Goal: Task Accomplishment & Management: Use online tool/utility

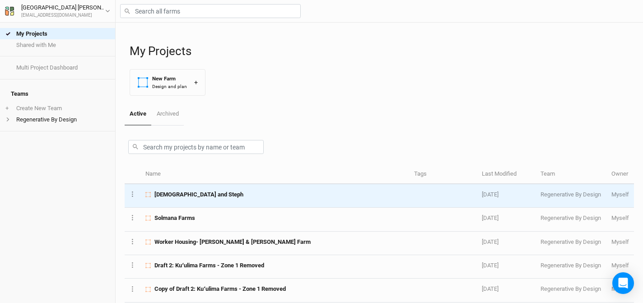
click at [181, 193] on span "[DEMOGRAPHIC_DATA] and Steph" at bounding box center [198, 194] width 89 height 8
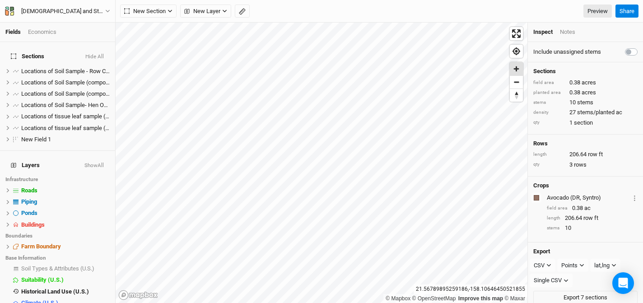
click at [519, 71] on span "Zoom in" at bounding box center [516, 68] width 13 height 13
click at [514, 66] on span "Zoom in" at bounding box center [516, 68] width 13 height 13
click at [102, 196] on span "hide" at bounding box center [104, 201] width 12 height 11
click at [103, 208] on span "hide" at bounding box center [104, 213] width 12 height 11
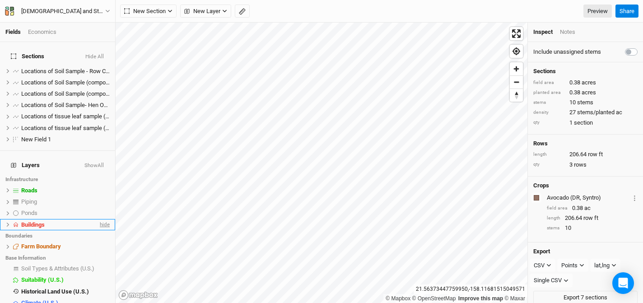
click at [105, 219] on span "hide" at bounding box center [104, 224] width 12 height 11
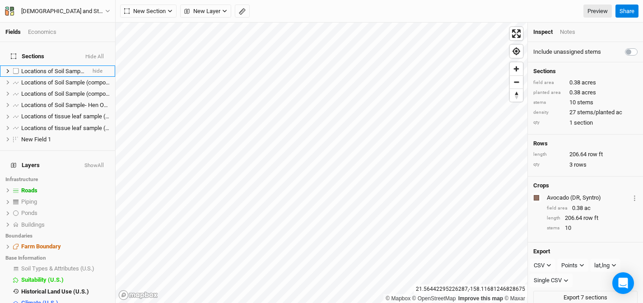
click at [103, 66] on li "Locations of Soil Sample - Row Crop Field hide" at bounding box center [57, 70] width 115 height 11
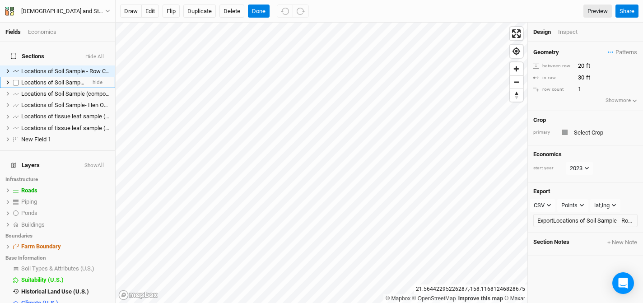
click at [103, 77] on li "Locations of Soil Sample (composite) - [GEOGRAPHIC_DATA] 2 hide" at bounding box center [57, 82] width 115 height 11
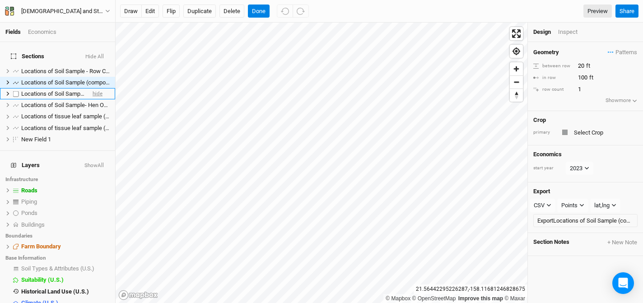
click at [102, 88] on span "hide" at bounding box center [98, 93] width 10 height 11
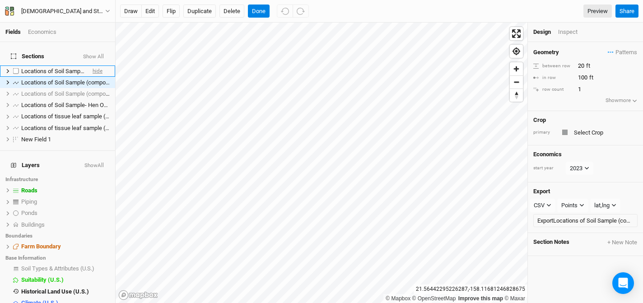
click at [101, 65] on span "hide" at bounding box center [98, 70] width 10 height 11
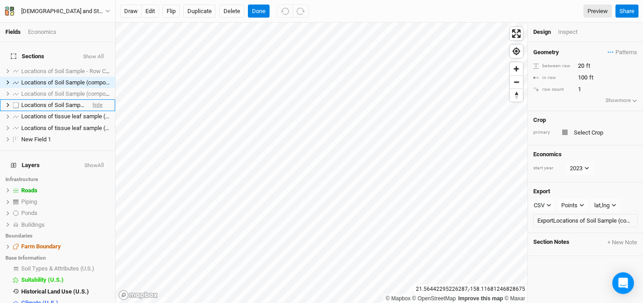
click at [101, 100] on span "hide" at bounding box center [98, 105] width 10 height 11
click at [101, 111] on span "hide" at bounding box center [98, 116] width 10 height 11
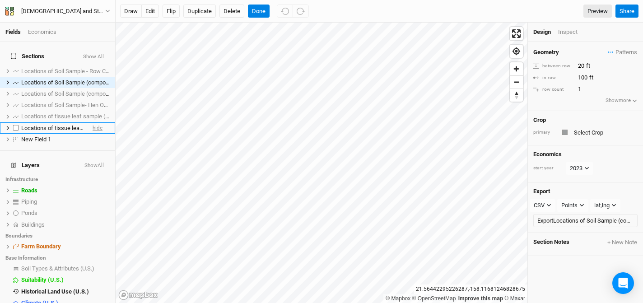
click at [98, 125] on span "hide" at bounding box center [98, 127] width 10 height 11
click at [94, 134] on span "hide" at bounding box center [98, 139] width 10 height 11
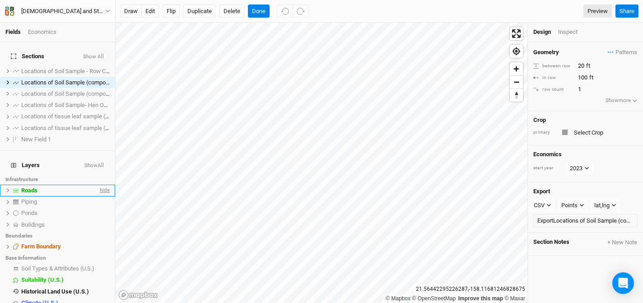
click at [103, 185] on span "hide" at bounding box center [104, 190] width 12 height 11
click at [0, 0] on span "show" at bounding box center [0, 0] width 0 height 0
click at [0, 0] on span "hide" at bounding box center [0, 0] width 0 height 0
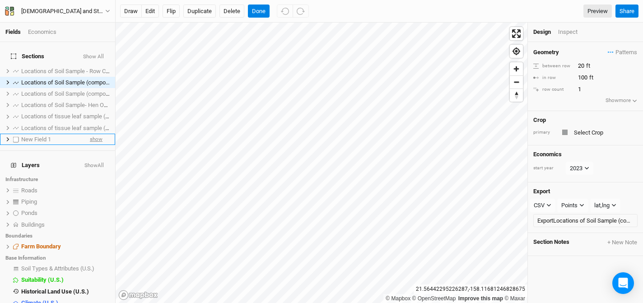
click at [97, 134] on span "show" at bounding box center [96, 139] width 13 height 11
click at [16, 134] on label at bounding box center [15, 139] width 11 height 11
click at [16, 136] on input "checkbox" at bounding box center [16, 139] width 6 height 6
checkbox input "true"
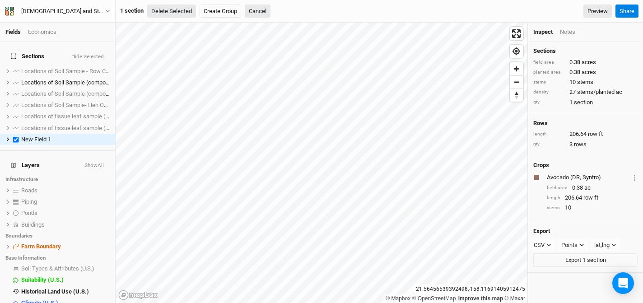
click at [161, 11] on button "Delete Selected" at bounding box center [171, 12] width 49 height 14
click at [282, 10] on button "Confirm" at bounding box center [273, 12] width 28 height 14
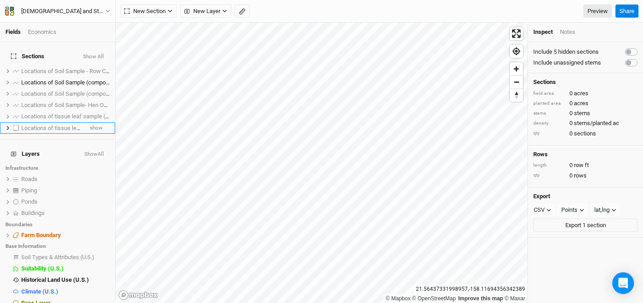
click at [64, 125] on span "Locations of tissue leaf sample (composite)- Mango Row 2" at bounding box center [96, 128] width 151 height 7
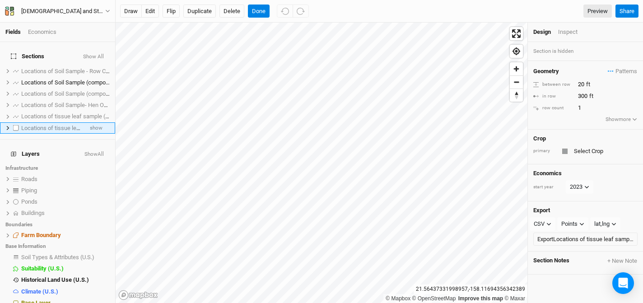
click at [16, 122] on label at bounding box center [15, 127] width 11 height 11
click at [16, 125] on input "checkbox" at bounding box center [16, 128] width 6 height 6
checkbox input "true"
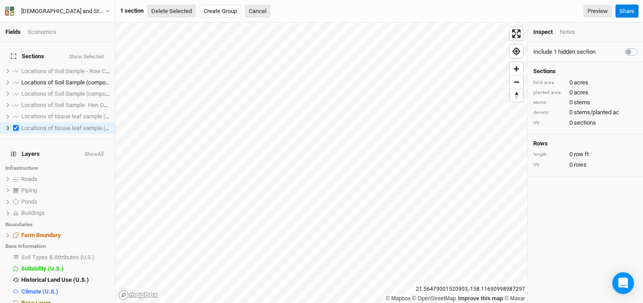
click at [165, 12] on button "Delete Selected" at bounding box center [171, 12] width 49 height 14
click at [272, 9] on button "Confirm" at bounding box center [273, 12] width 28 height 14
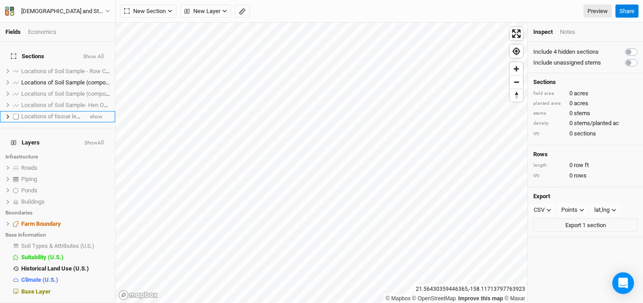
click at [17, 111] on label at bounding box center [15, 116] width 11 height 11
click at [17, 114] on input "checkbox" at bounding box center [16, 117] width 6 height 6
checkbox input "true"
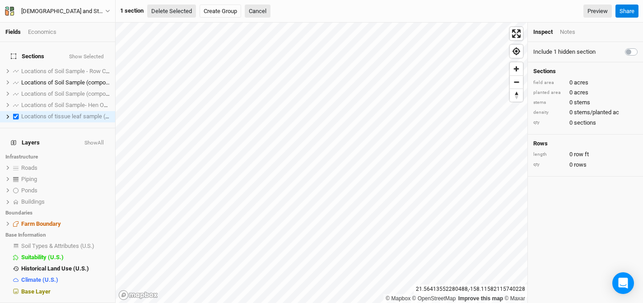
click at [182, 12] on button "Delete Selected" at bounding box center [171, 12] width 49 height 14
click at [277, 13] on button "Confirm" at bounding box center [273, 12] width 28 height 14
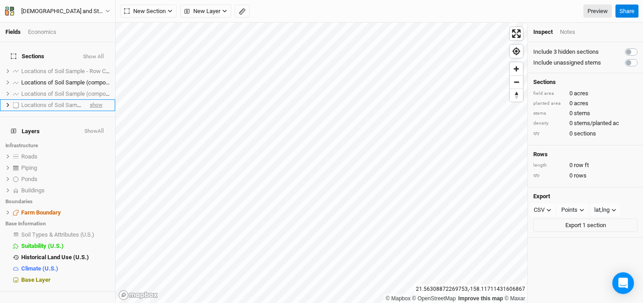
click at [94, 100] on span "show" at bounding box center [96, 105] width 13 height 11
click at [94, 100] on span "hide" at bounding box center [98, 105] width 10 height 11
click at [97, 88] on span "show" at bounding box center [96, 93] width 13 height 11
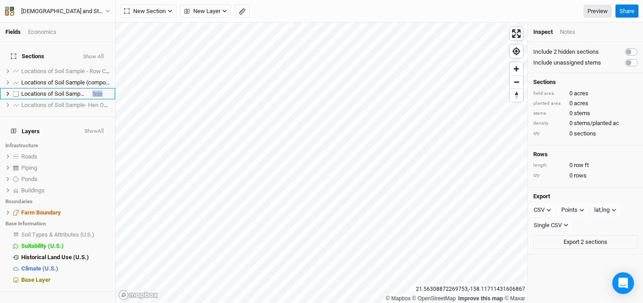
click at [97, 88] on span "hide" at bounding box center [98, 93] width 10 height 11
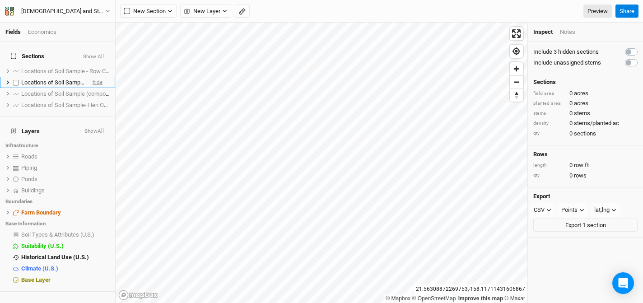
click at [101, 77] on span "hide" at bounding box center [98, 82] width 10 height 11
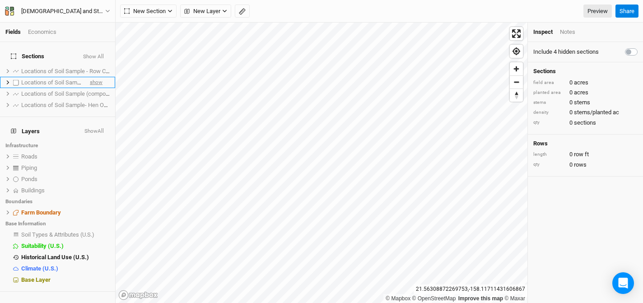
click at [101, 77] on span "show" at bounding box center [96, 82] width 13 height 11
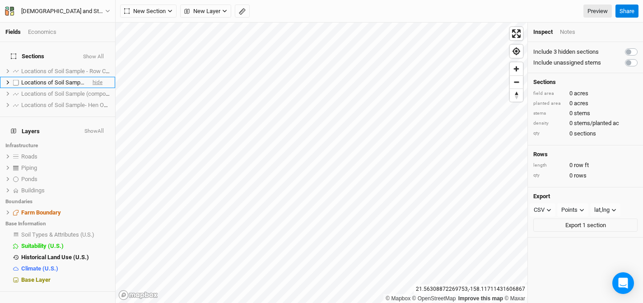
click at [100, 77] on span "hide" at bounding box center [98, 82] width 10 height 11
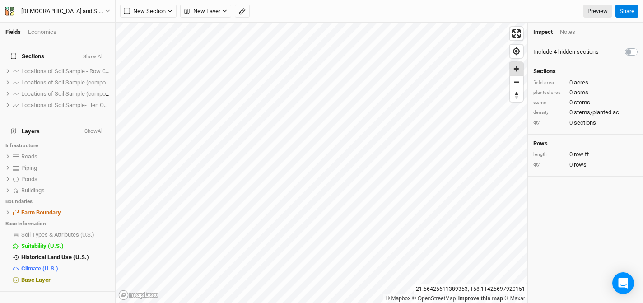
click at [517, 73] on span "Zoom in" at bounding box center [516, 68] width 13 height 13
click at [243, 13] on rect "button" at bounding box center [242, 12] width 6 height 6
click at [164, 7] on button "Done" at bounding box center [161, 12] width 22 height 14
